Goal: Use online tool/utility: Utilize a website feature to perform a specific function

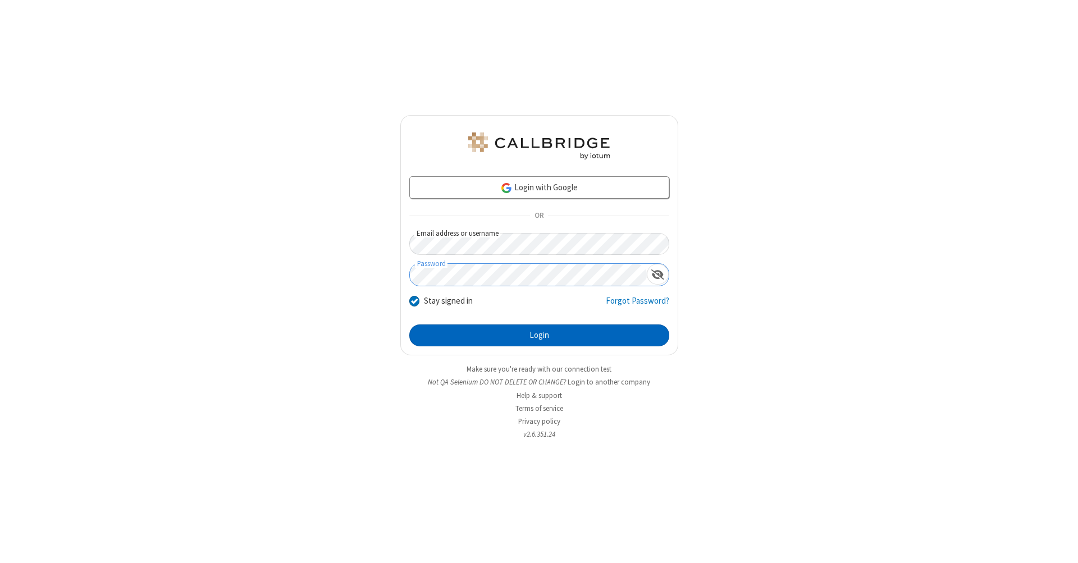
click at [539, 336] on button "Login" at bounding box center [539, 335] width 260 height 22
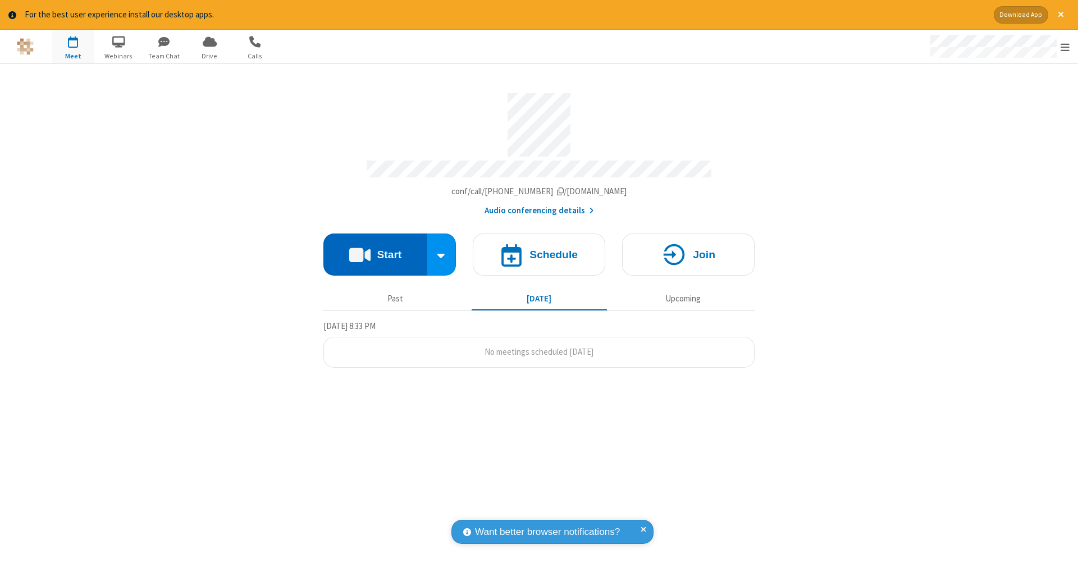
click at [375, 249] on button "Start" at bounding box center [375, 255] width 104 height 42
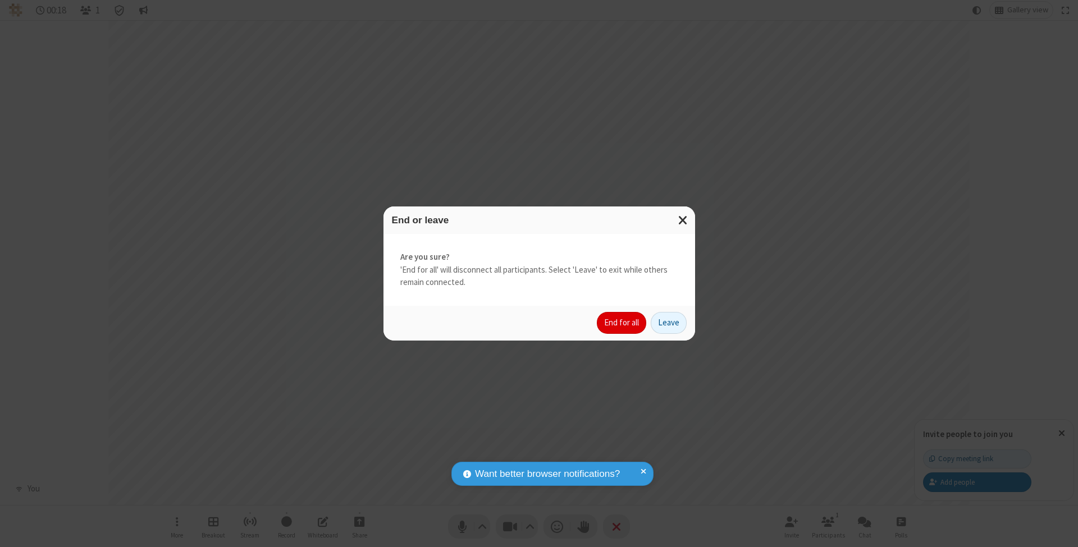
click at [622, 322] on button "End for all" at bounding box center [621, 323] width 49 height 22
